Goal: Navigation & Orientation: Understand site structure

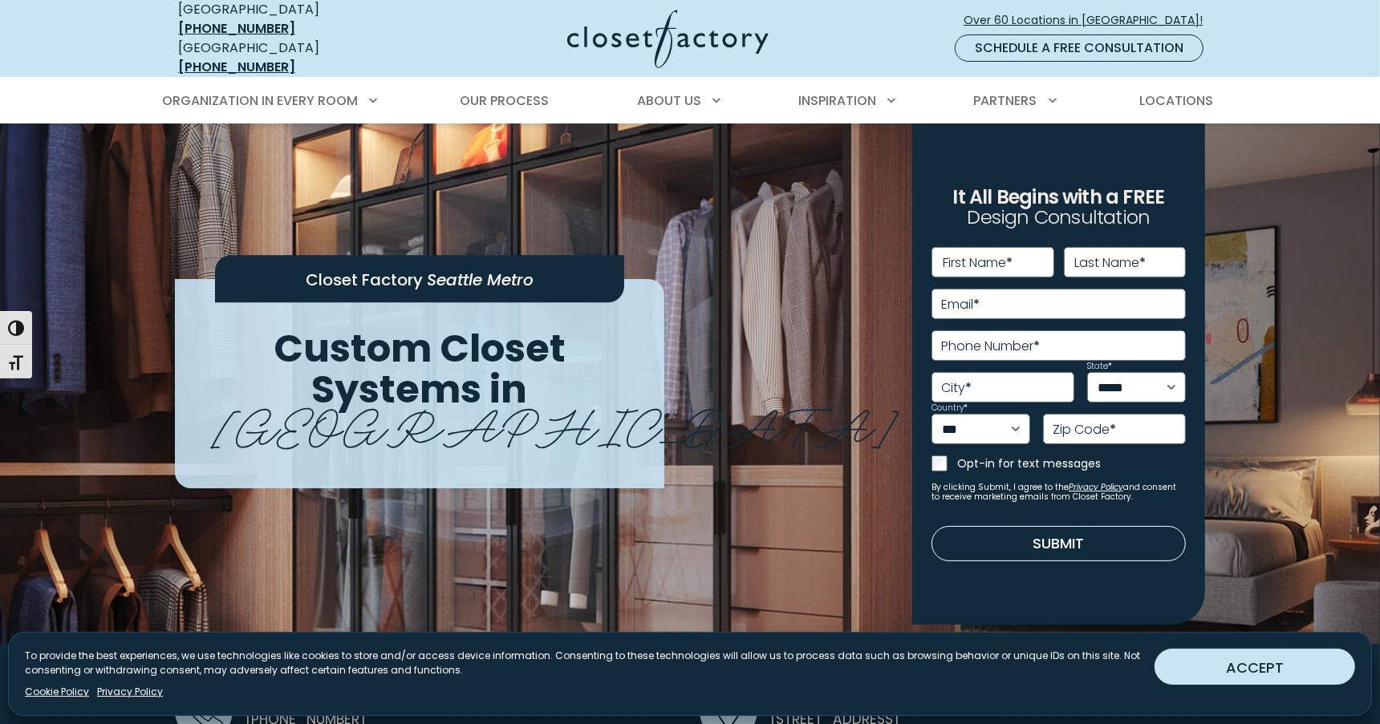
click at [1239, 655] on button "ACCEPT" at bounding box center [1254, 667] width 201 height 36
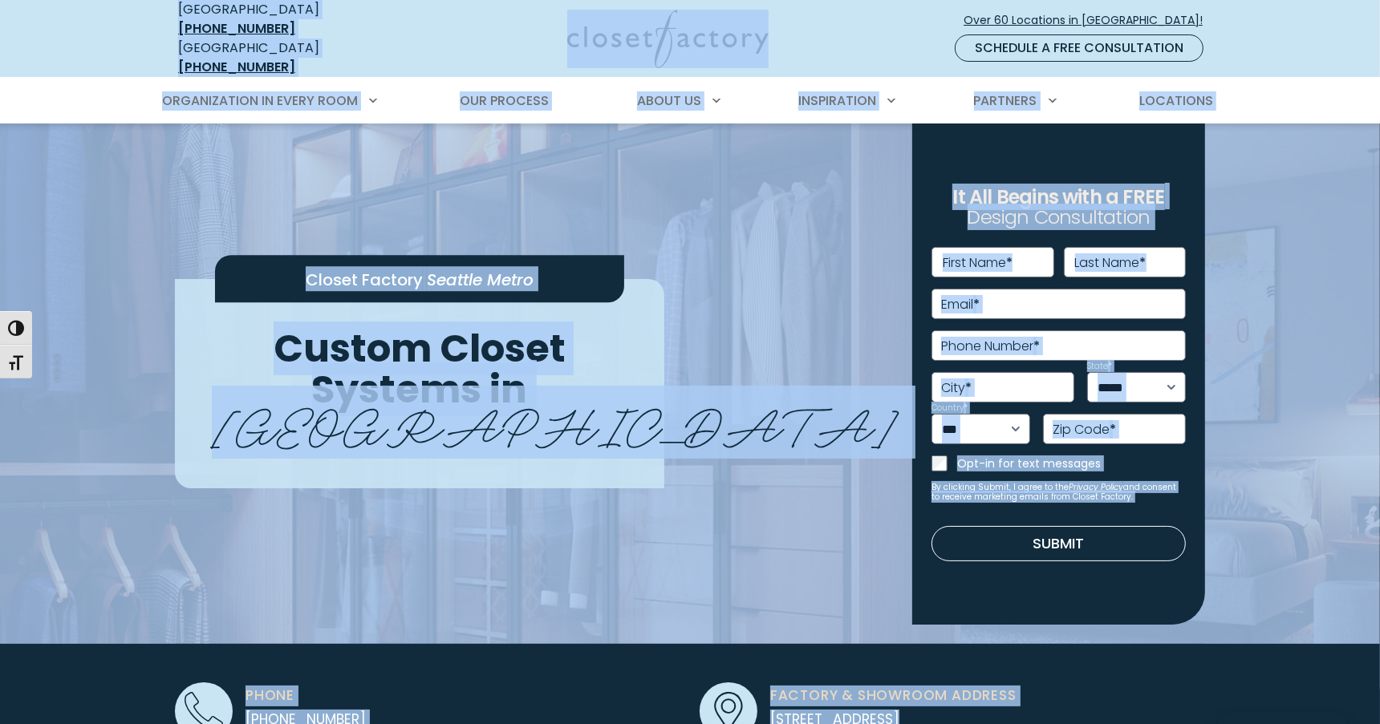
click at [667, 190] on div "**********" at bounding box center [689, 495] width 1049 height 743
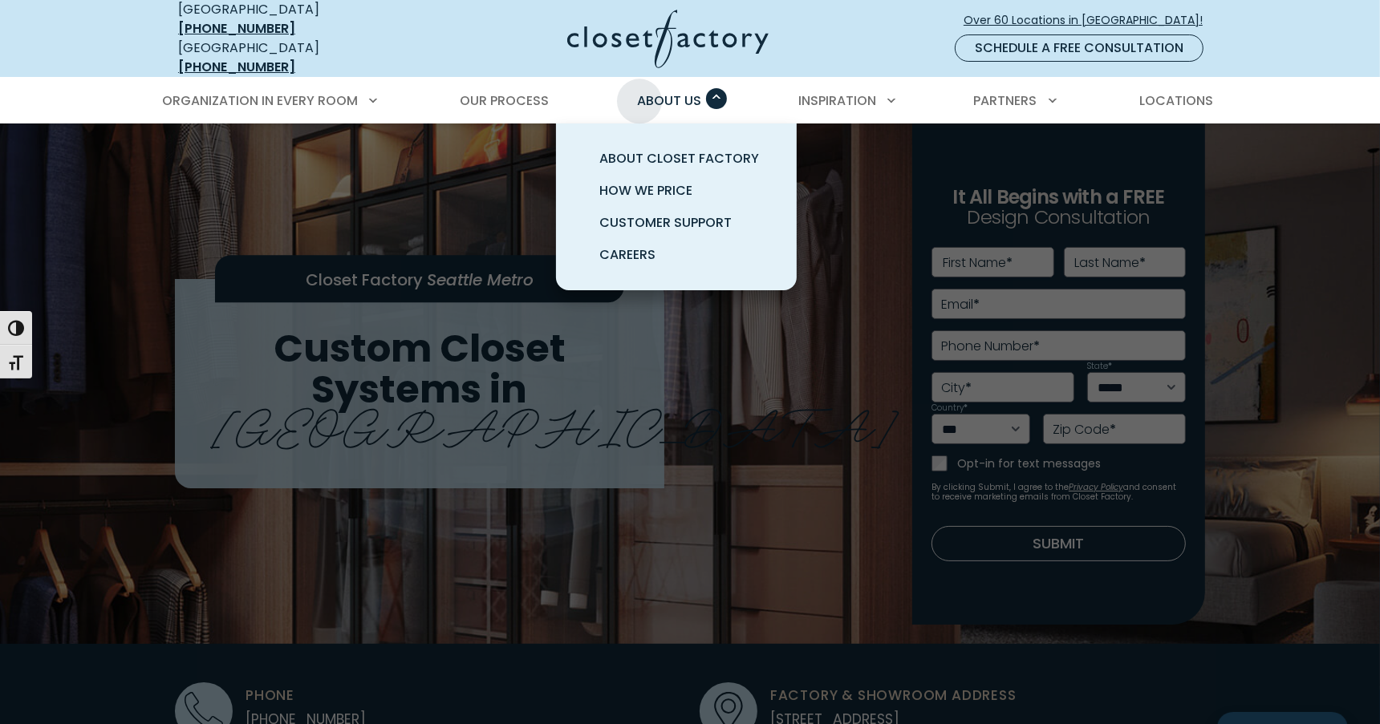
click at [639, 91] on span "About Us" at bounding box center [669, 100] width 64 height 18
click at [641, 143] on link "About Closet Factory" at bounding box center [695, 159] width 241 height 32
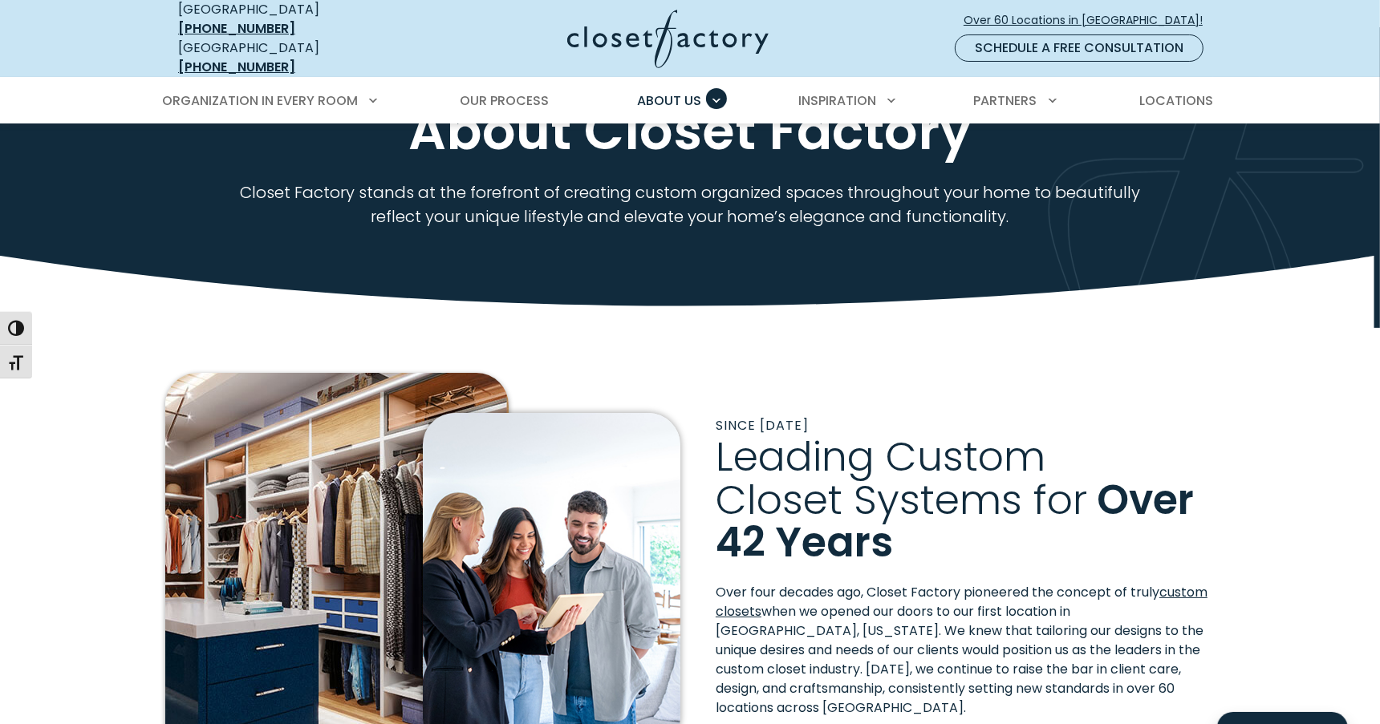
click at [1122, 436] on h2 "Leading Custom Closet Systems for Over 42 Years" at bounding box center [965, 500] width 499 height 128
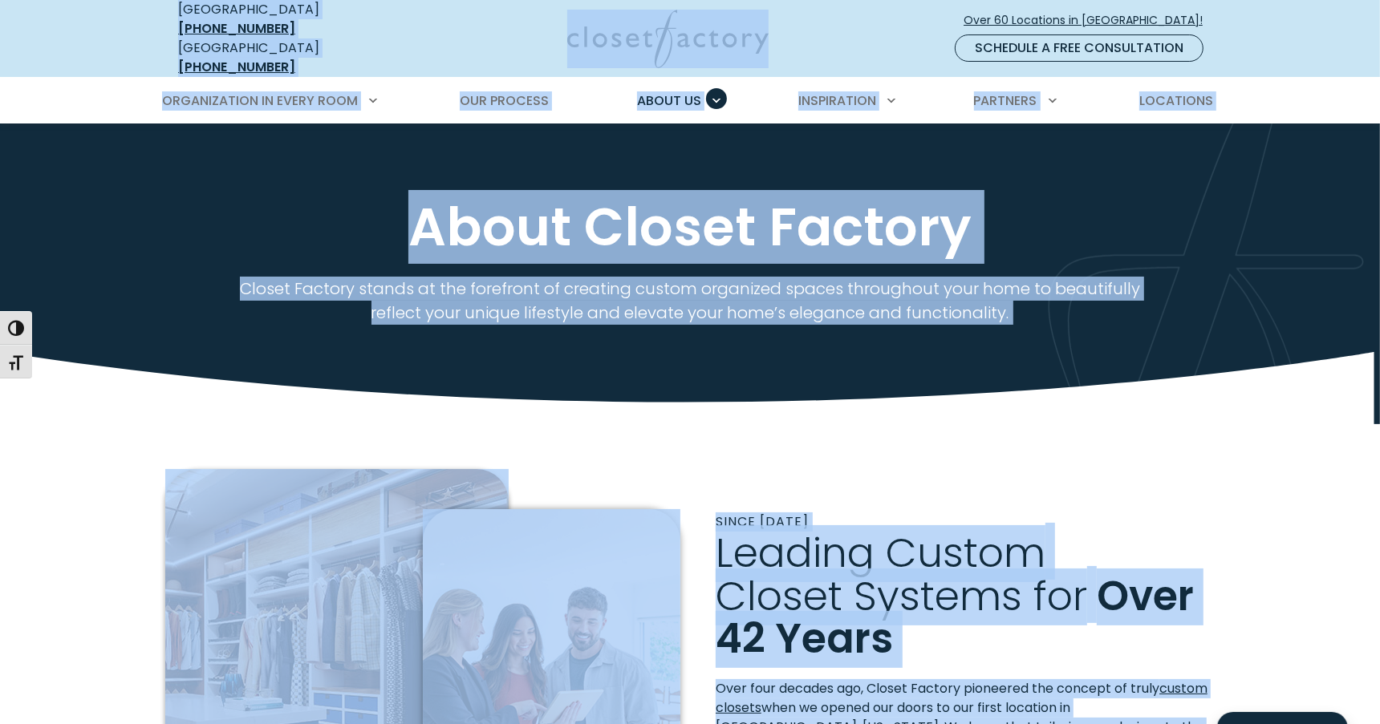
click at [619, 403] on use at bounding box center [690, 389] width 1380 height 74
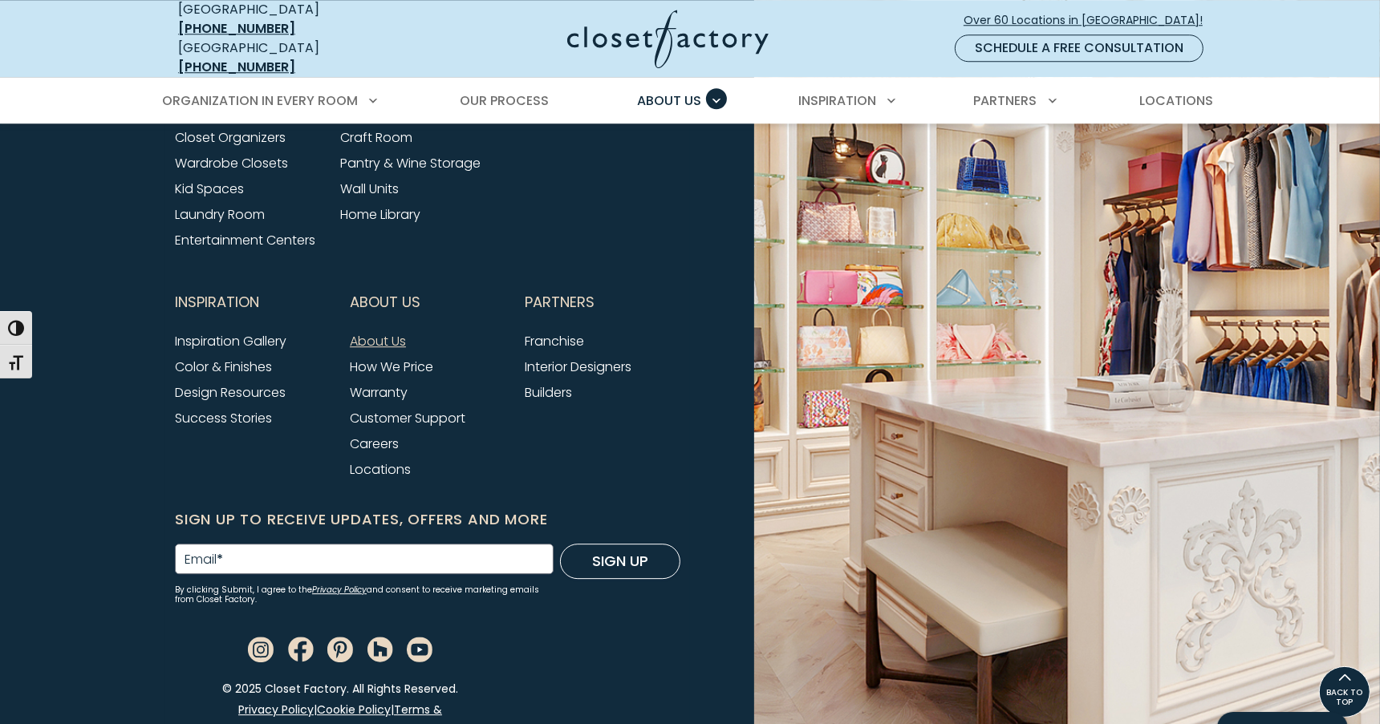
scroll to position [4230, 0]
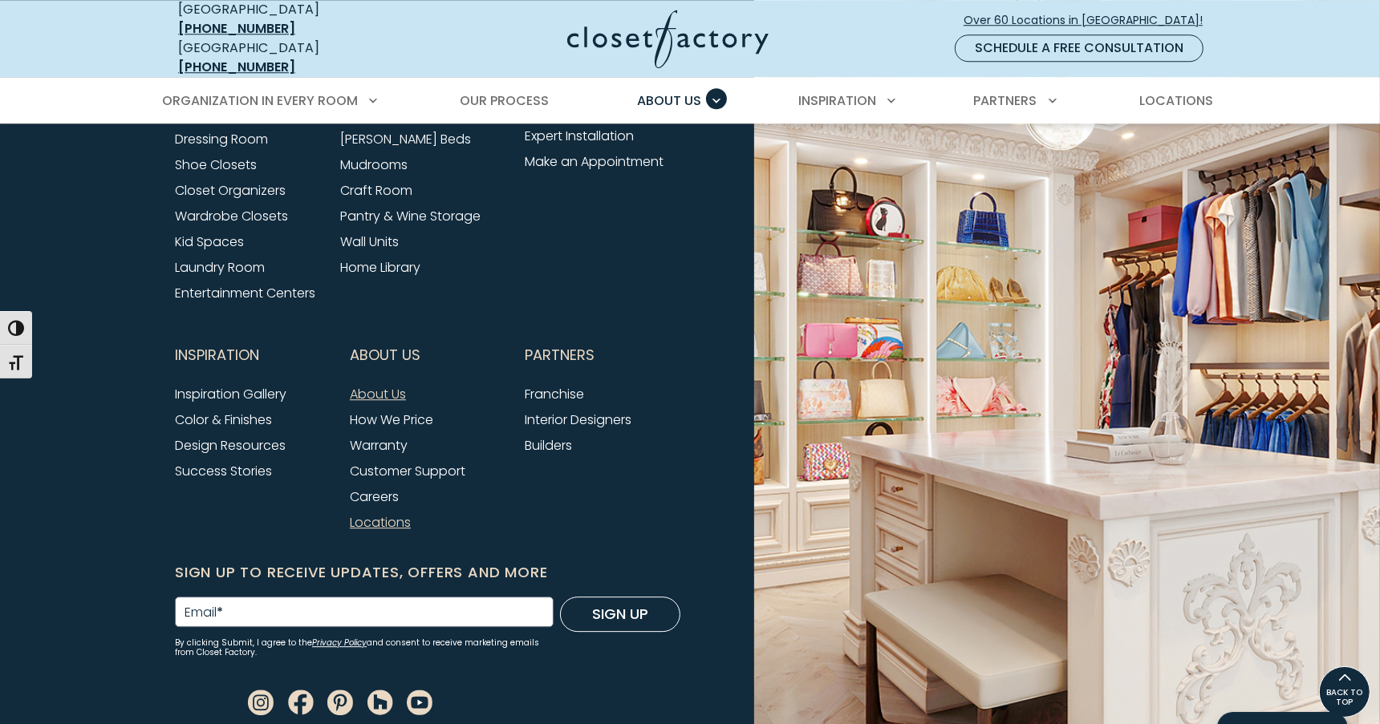
click at [379, 513] on link "Locations" at bounding box center [380, 522] width 61 height 18
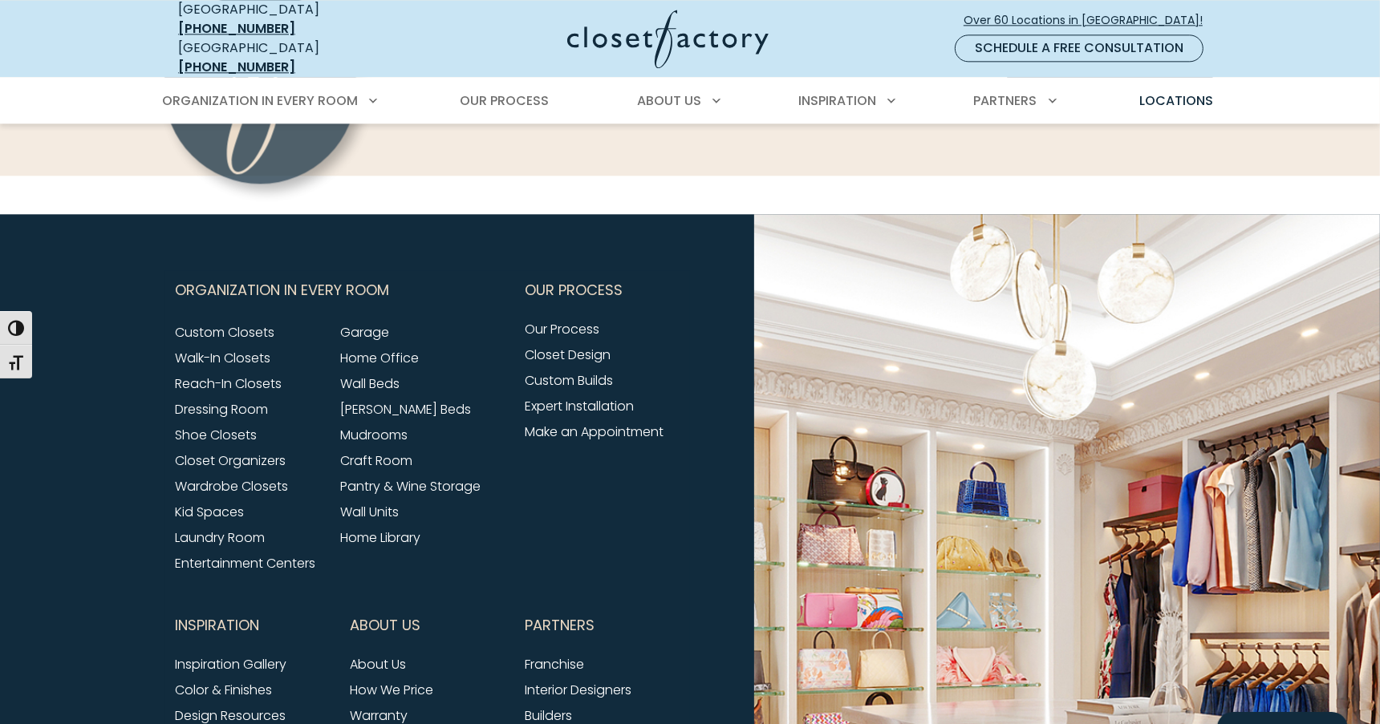
scroll to position [4074, 0]
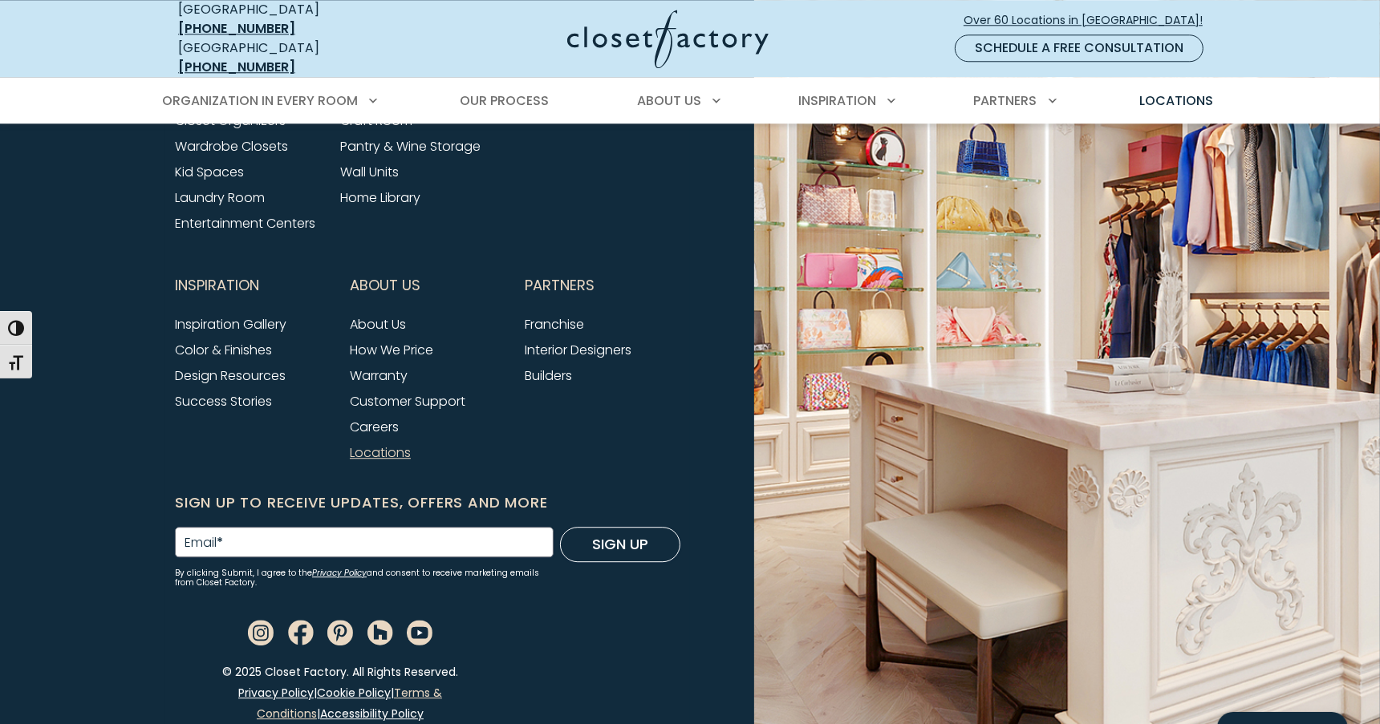
click at [421, 685] on link "Terms & Conditions" at bounding box center [349, 703] width 185 height 37
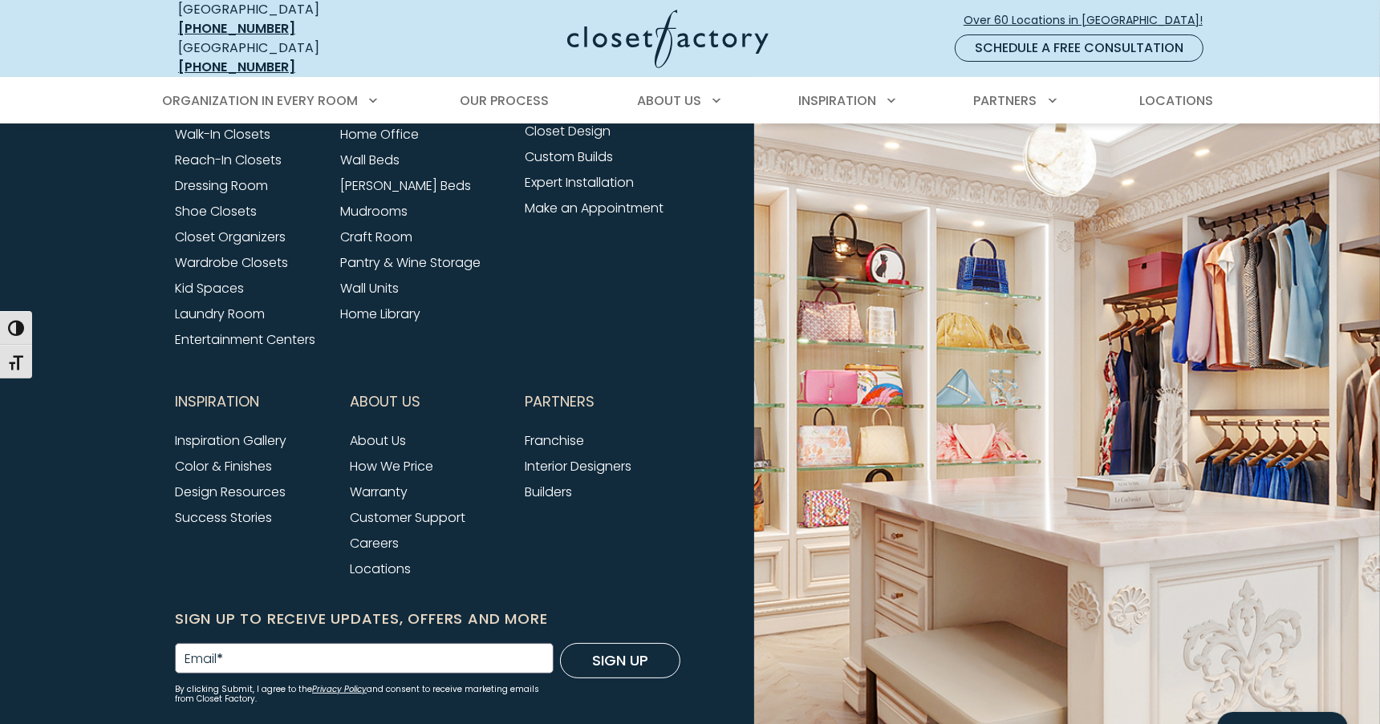
scroll to position [5907, 0]
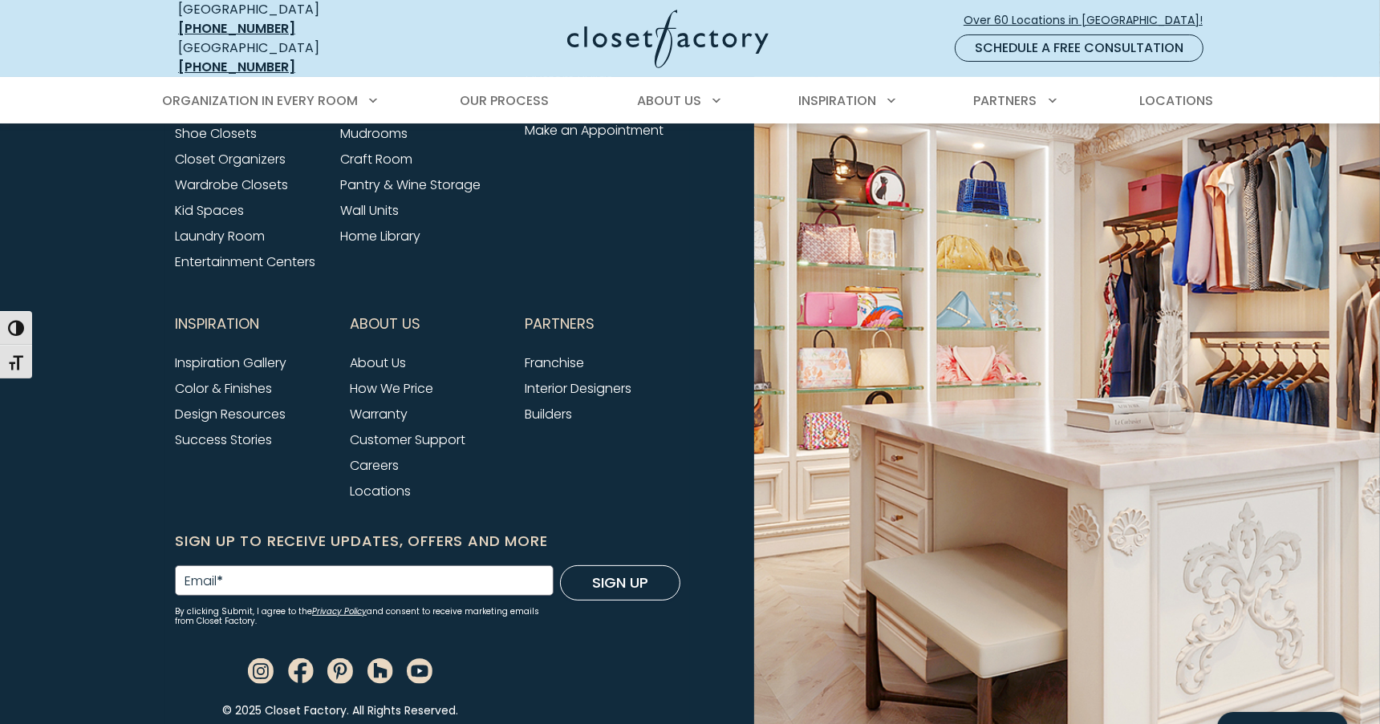
click at [254, 724] on link "Privacy Policy" at bounding box center [275, 732] width 75 height 16
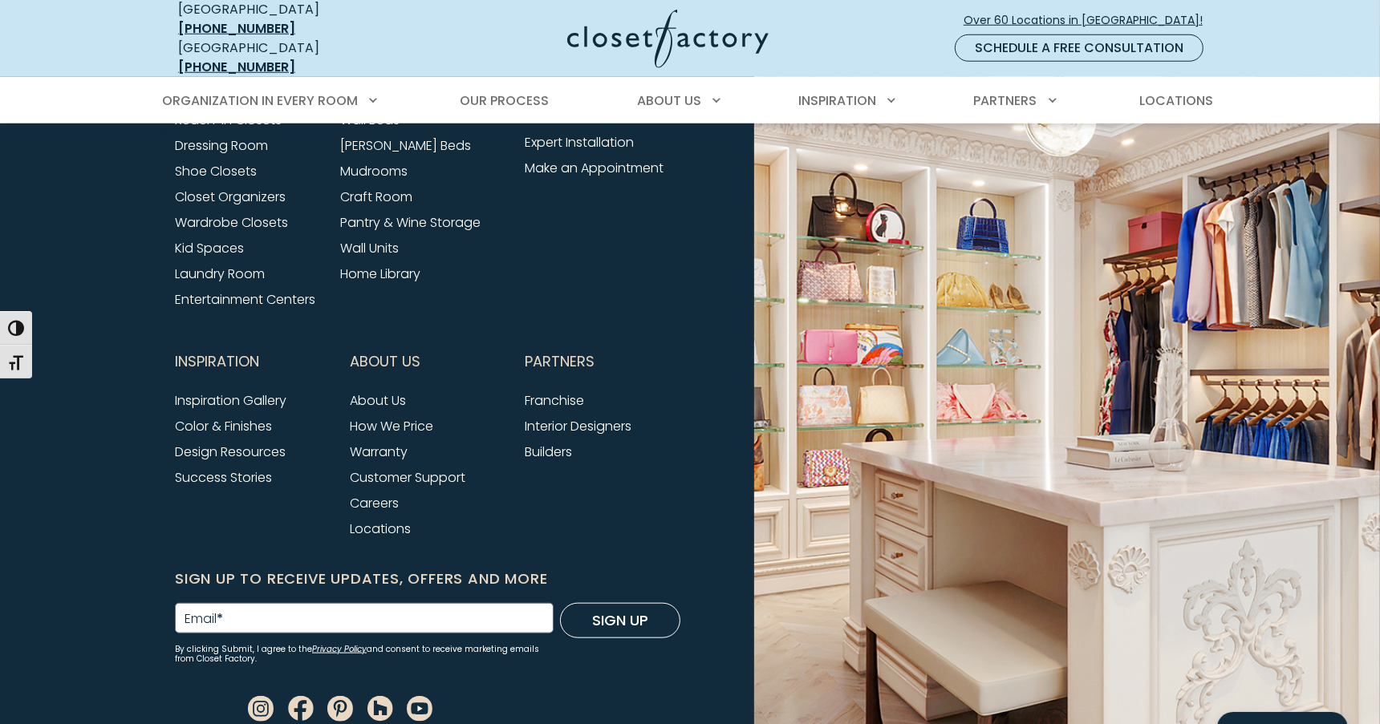
scroll to position [7281, 0]
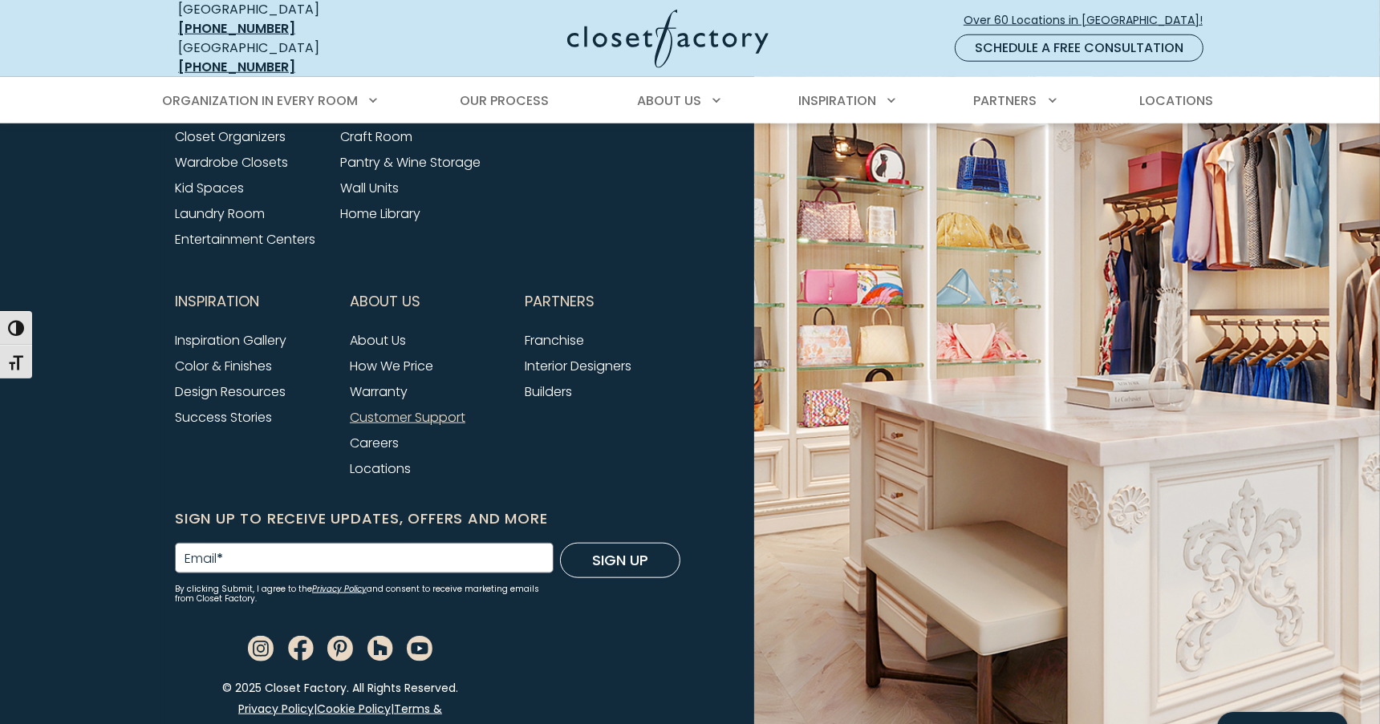
click at [375, 424] on link "Customer Support" at bounding box center [408, 417] width 116 height 18
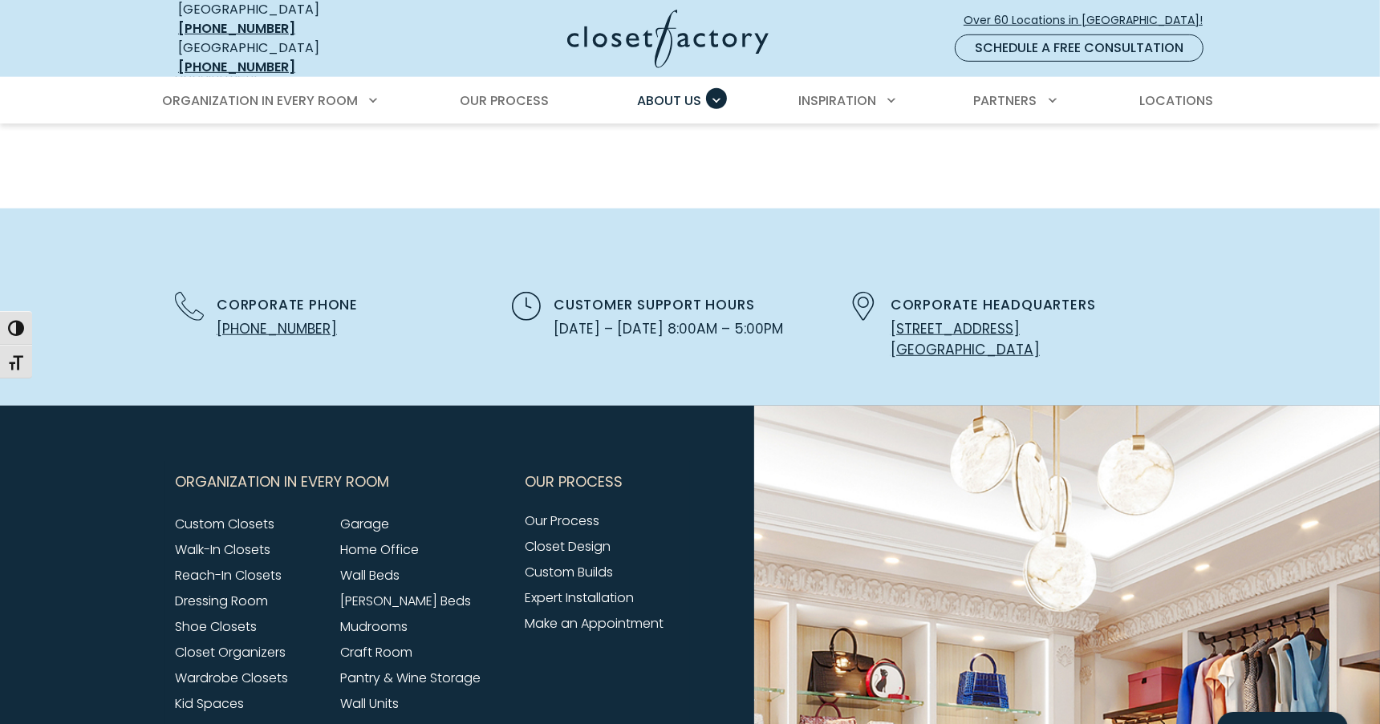
scroll to position [1076, 0]
